Goal: Task Accomplishment & Management: Manage account settings

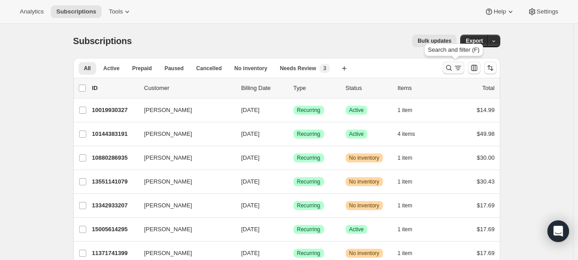
click at [455, 65] on icon "Search and filter results" at bounding box center [458, 67] width 9 height 9
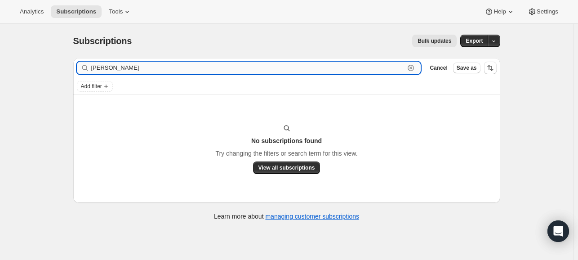
click at [201, 62] on input "[PERSON_NAME]" at bounding box center [248, 68] width 314 height 13
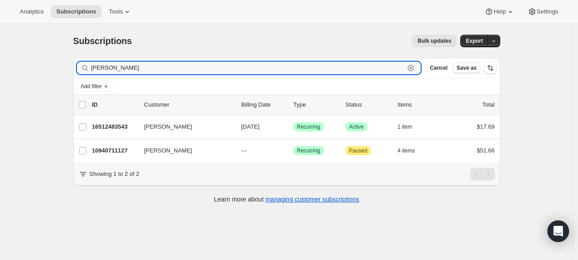
type input "[PERSON_NAME]"
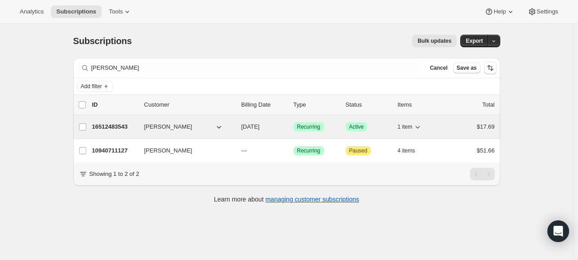
click at [338, 124] on div "Success Recurring" at bounding box center [316, 126] width 45 height 9
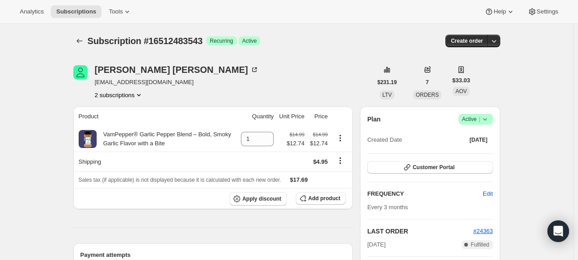
click at [486, 120] on icon at bounding box center [485, 119] width 9 height 9
click at [476, 138] on span "Pause subscription" at bounding box center [473, 136] width 49 height 7
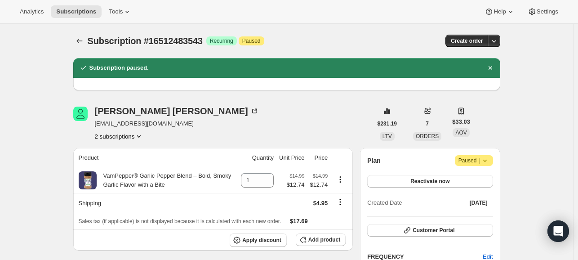
click at [489, 162] on icon at bounding box center [485, 160] width 9 height 9
click at [473, 180] on span "Cancel subscription" at bounding box center [473, 177] width 51 height 7
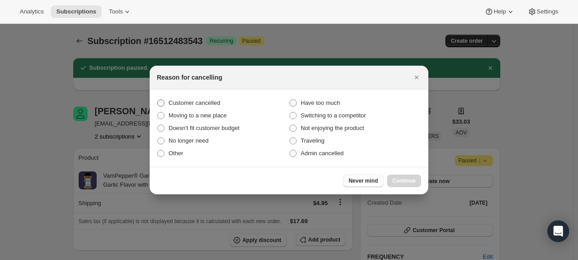
click at [162, 104] on span ":rgf:" at bounding box center [160, 102] width 7 height 7
click at [158, 100] on input "Customer cancelled" at bounding box center [157, 99] width 0 height 0
radio input "true"
click at [406, 178] on span "Continue" at bounding box center [404, 180] width 23 height 7
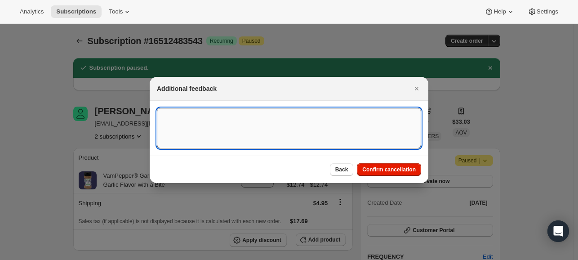
click at [282, 138] on textarea ":rgf:" at bounding box center [289, 128] width 264 height 40
type textarea "emailed to canx"
click at [407, 170] on span "Confirm cancellation" at bounding box center [389, 169] width 54 height 7
